Goal: Transaction & Acquisition: Purchase product/service

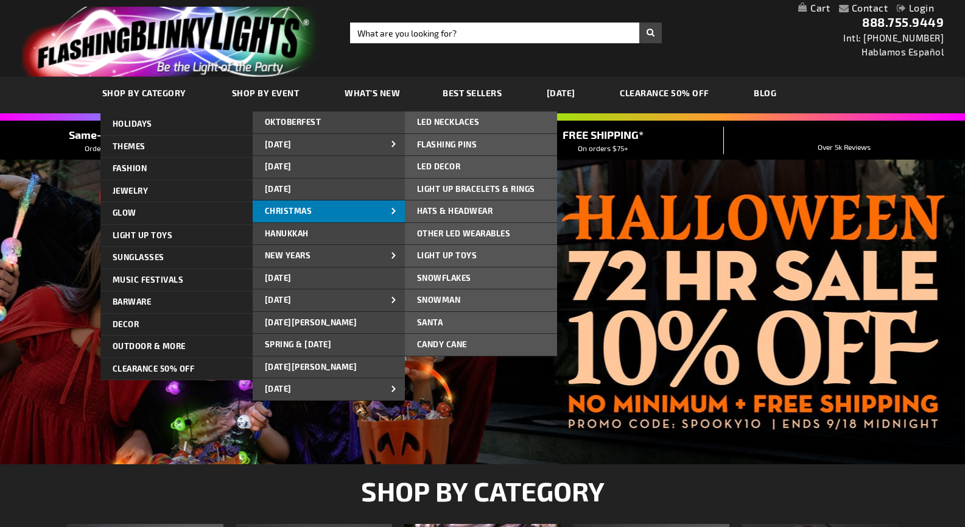
click at [301, 206] on span "CHRISTMAS" at bounding box center [288, 211] width 47 height 10
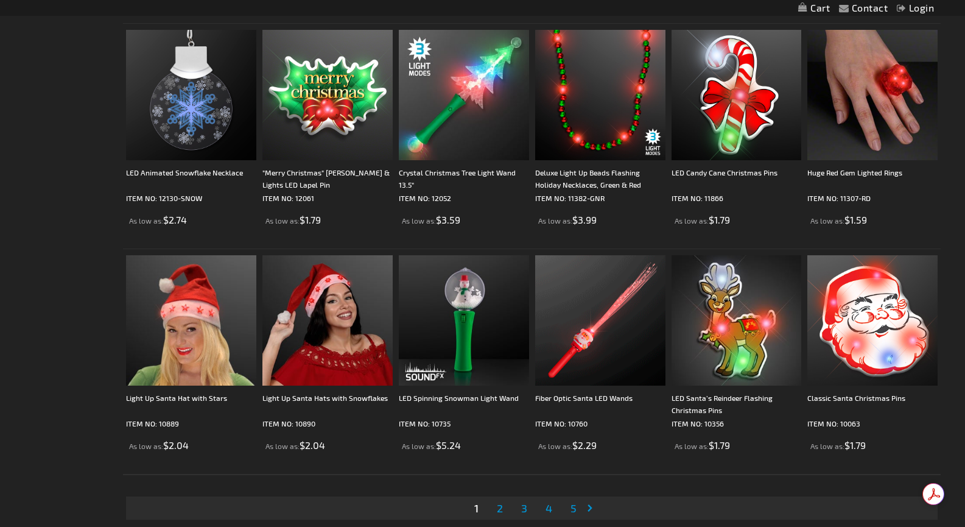
scroll to position [2313, 0]
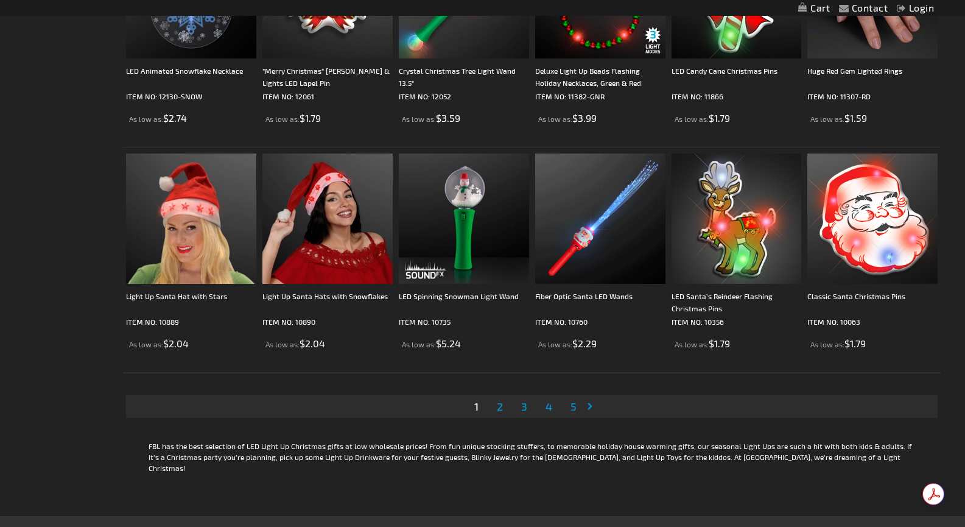
click at [499, 408] on span "2" at bounding box center [500, 405] width 6 height 13
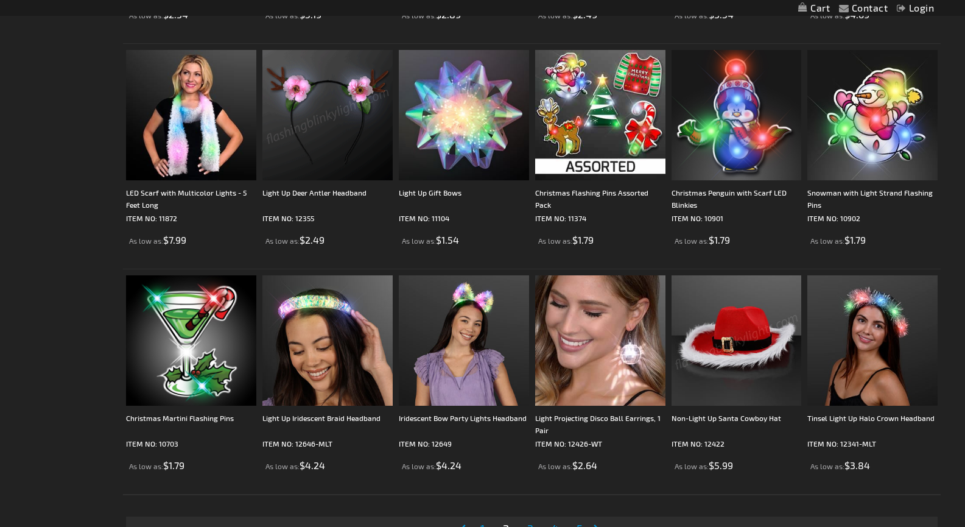
scroll to position [2374, 0]
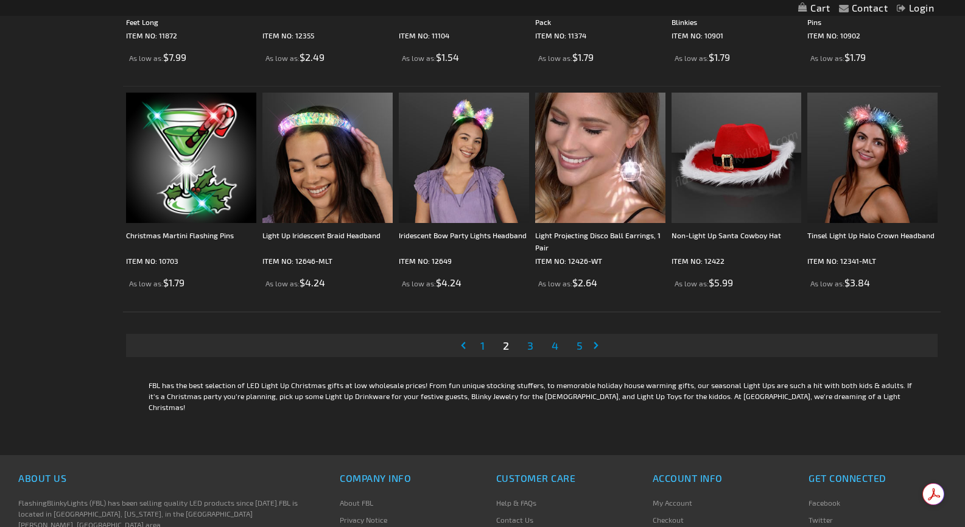
click at [531, 340] on span "3" at bounding box center [530, 344] width 6 height 13
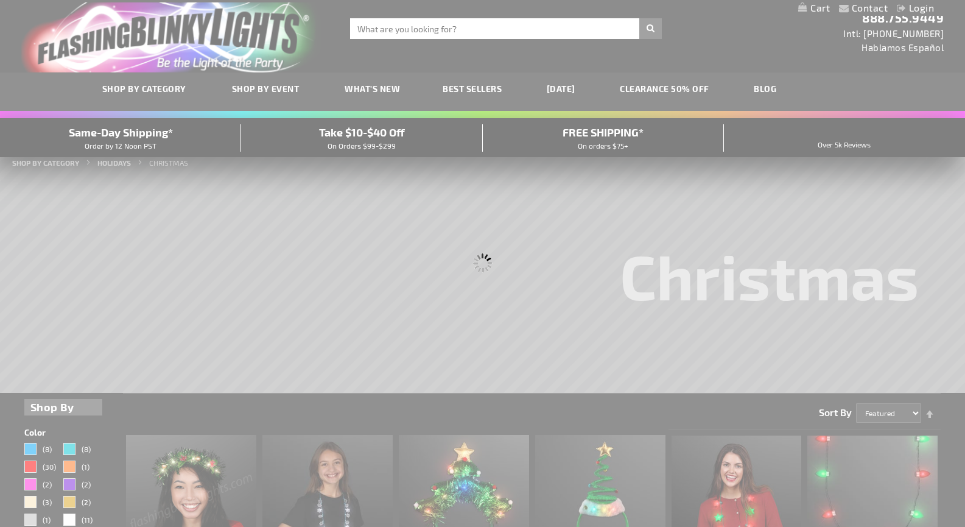
scroll to position [0, 0]
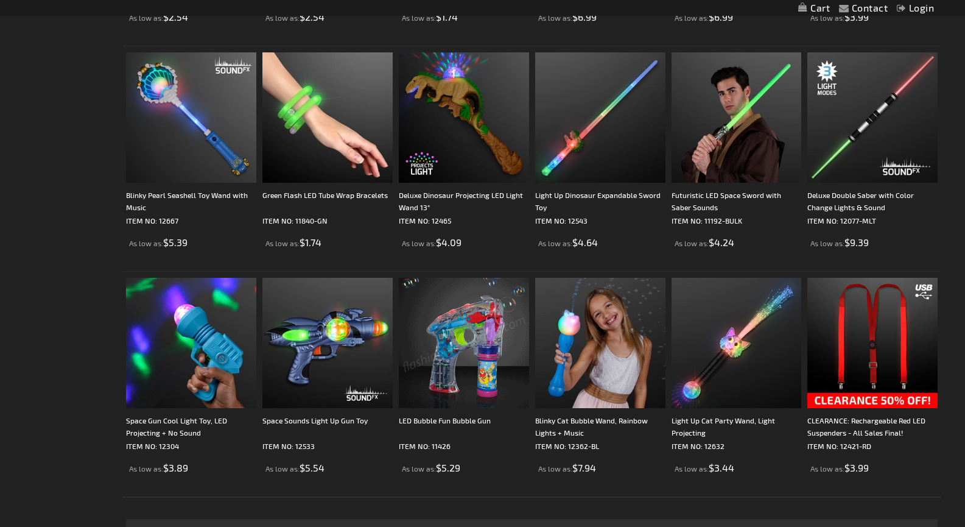
scroll to position [2313, 0]
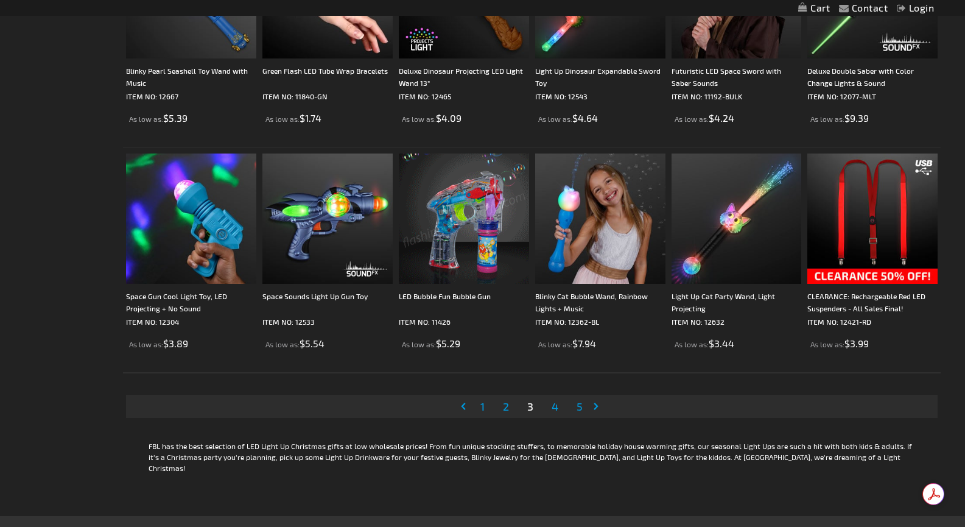
click at [552, 404] on span "4" at bounding box center [555, 405] width 7 height 13
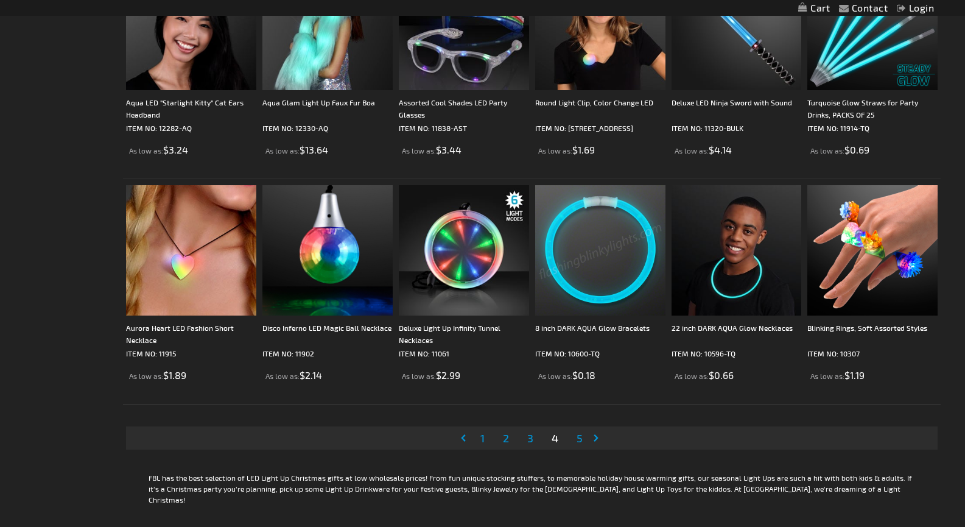
scroll to position [2313, 0]
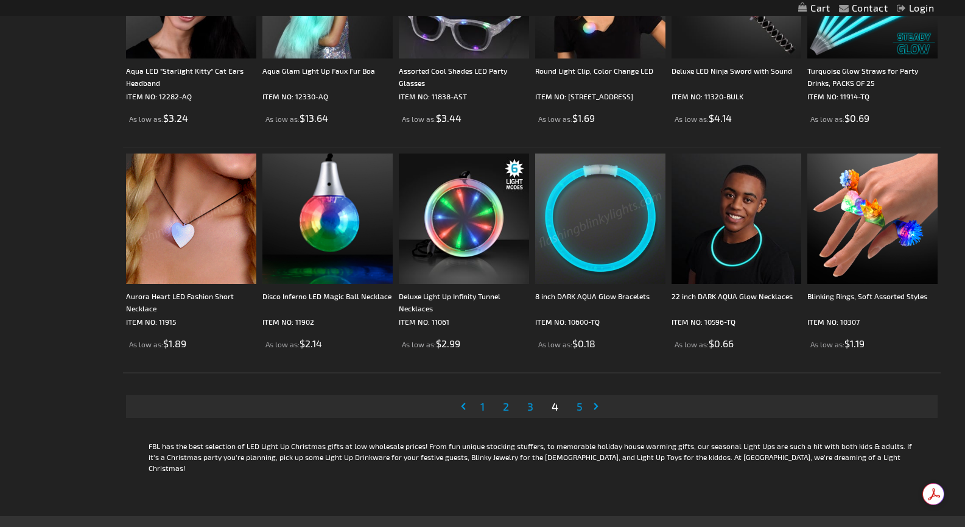
click at [578, 404] on span "5" at bounding box center [579, 405] width 6 height 13
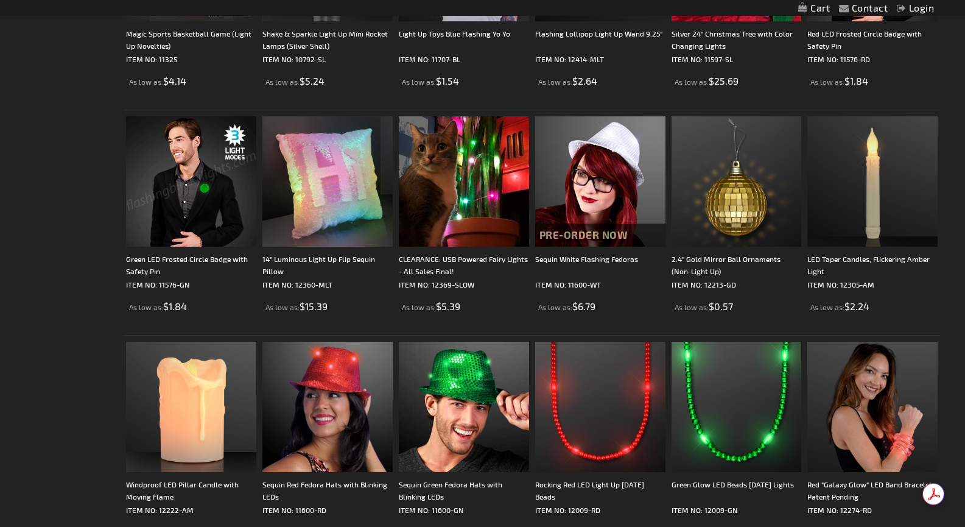
scroll to position [723, 0]
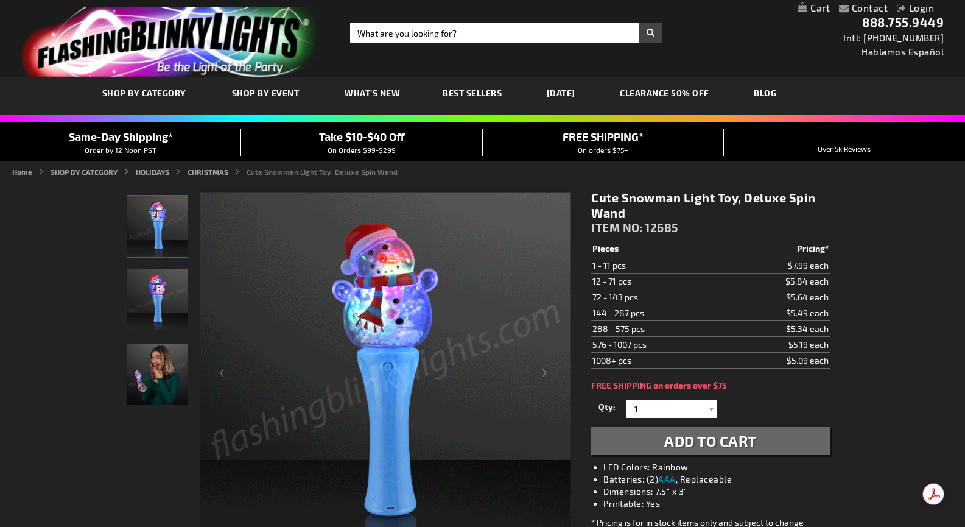
click at [148, 379] on img "Cute Snowman Light Toy, Deluxe Spin Wand" at bounding box center [157, 373] width 61 height 61
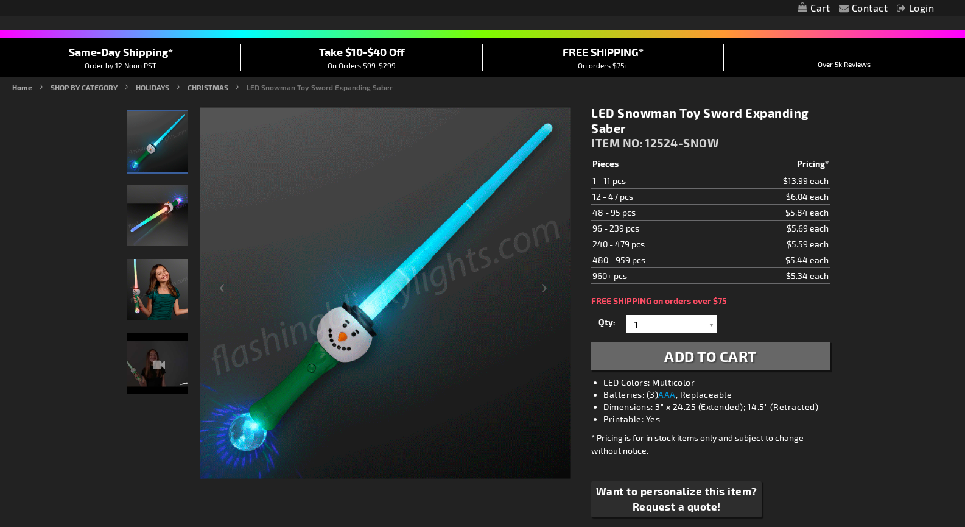
scroll to position [2, 0]
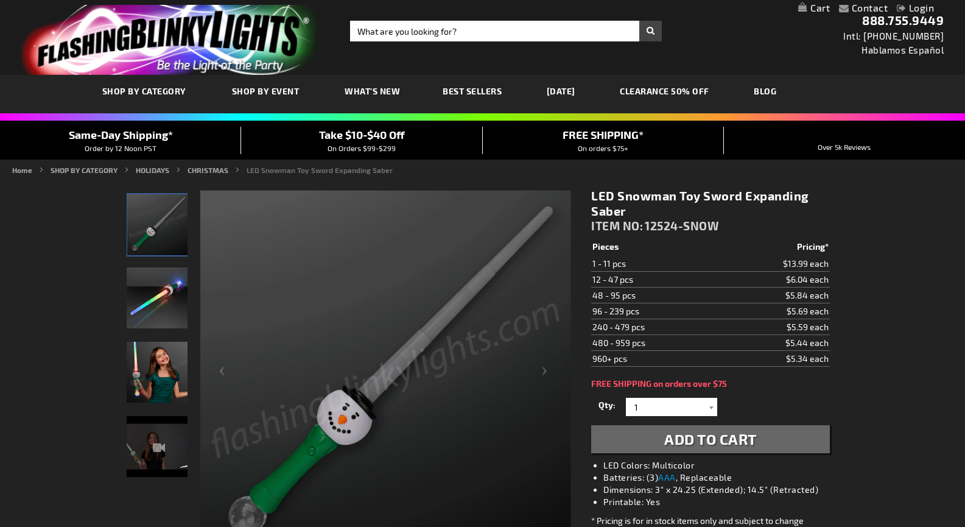
click at [149, 299] on img "Light Up Snowman Toy Sword Expandable LED Saber" at bounding box center [157, 297] width 61 height 61
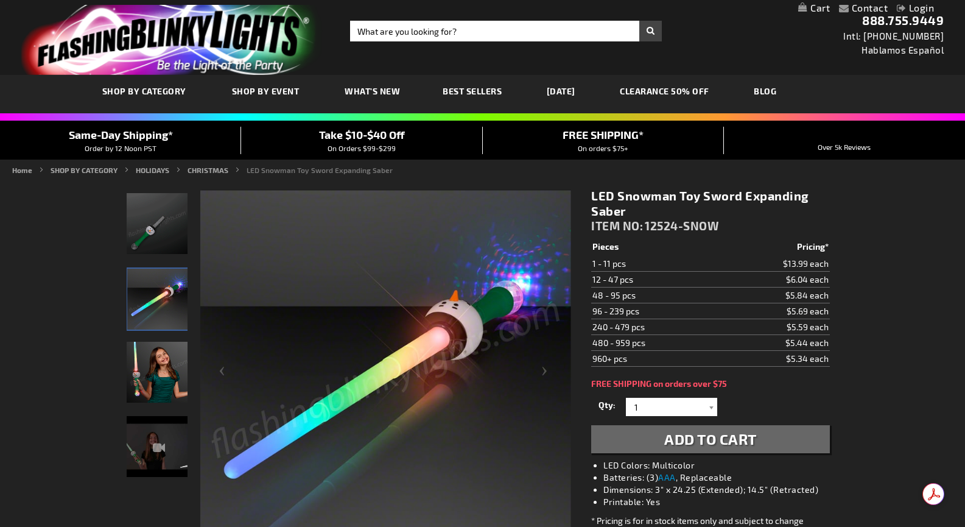
click at [147, 375] on img "Girl displaying Light Up Snowman Toy Sword Expandable LED Saber" at bounding box center [157, 371] width 61 height 61
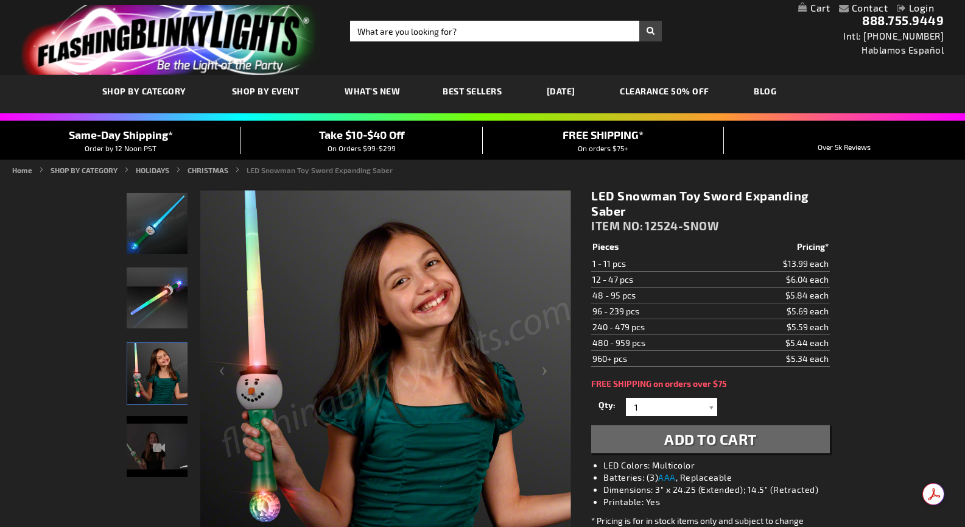
click at [142, 444] on img "LED Snowman Toy Sword Expanding Saber" at bounding box center [157, 446] width 61 height 61
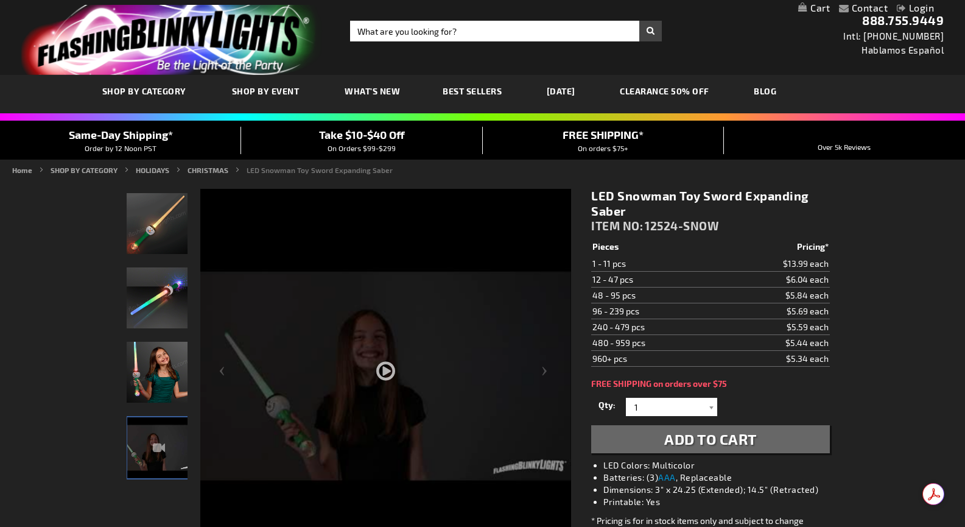
click at [389, 368] on div at bounding box center [385, 411] width 371 height 445
